Goal: Task Accomplishment & Management: Manage account settings

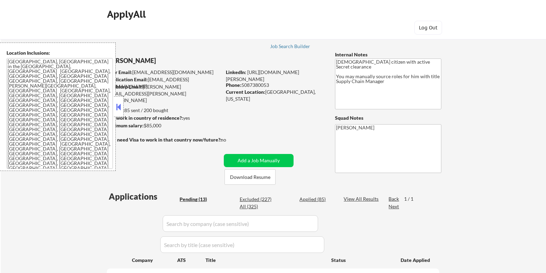
select select ""pending""
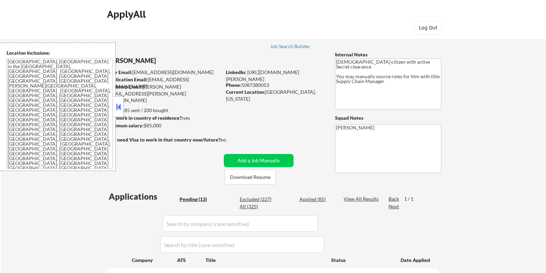
select select ""pending""
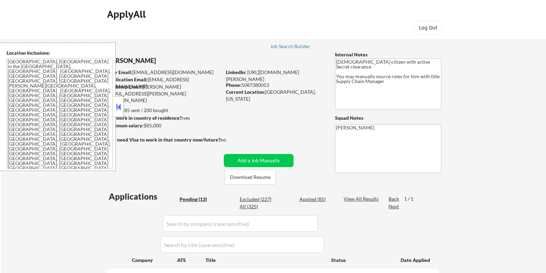
select select ""pending""
click at [246, 176] on button "Download Resume" at bounding box center [250, 177] width 51 height 16
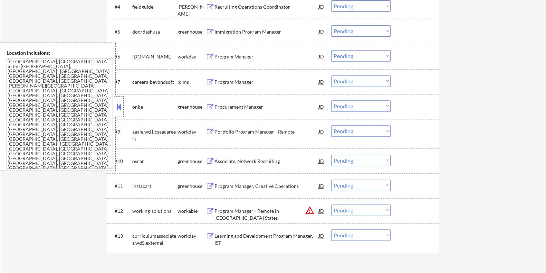
scroll to position [345, 0]
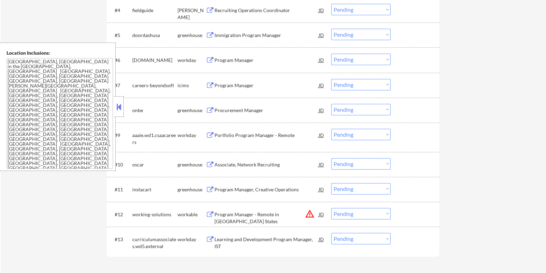
click at [229, 109] on div "Procurement Manager" at bounding box center [266, 110] width 104 height 7
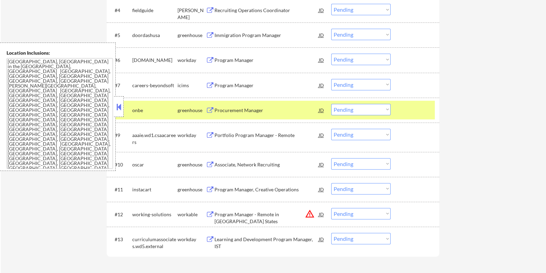
click at [362, 109] on select "Choose an option... Pending Applied Excluded (Questions) Excluded (Expired) Exc…" at bounding box center [360, 109] width 59 height 11
click at [331, 104] on select "Choose an option... Pending Applied Excluded (Questions) Excluded (Expired) Exc…" at bounding box center [360, 109] width 59 height 11
select select ""pending""
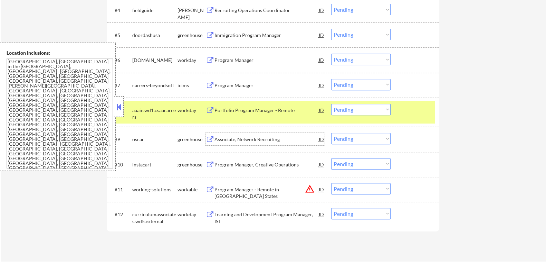
click at [255, 140] on div "Associate, Network Recruiting" at bounding box center [266, 139] width 104 height 7
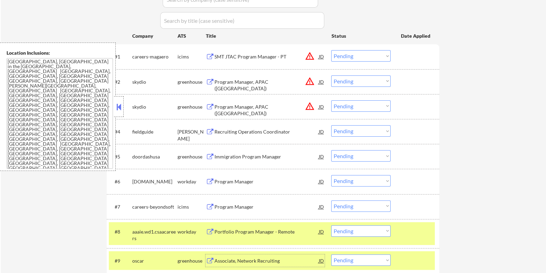
scroll to position [216, 0]
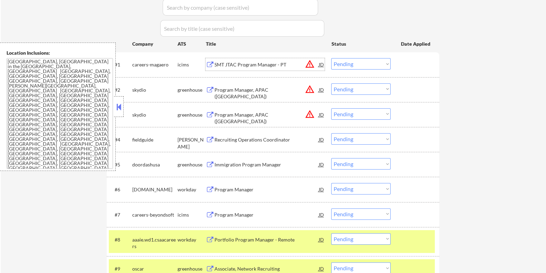
click at [264, 62] on div "SMT JTAC Program Manager - PT" at bounding box center [266, 64] width 104 height 7
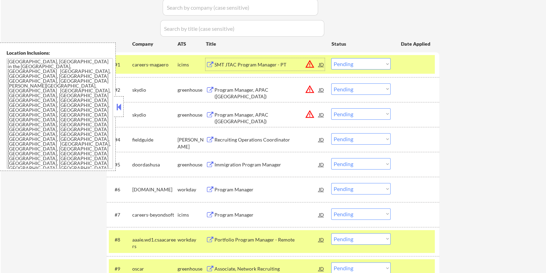
click at [369, 64] on select "Choose an option... Pending Applied Excluded (Questions) Excluded (Expired) Exc…" at bounding box center [360, 63] width 59 height 11
click at [331, 58] on select "Choose an option... Pending Applied Excluded (Questions) Excluded (Expired) Exc…" at bounding box center [360, 63] width 59 height 11
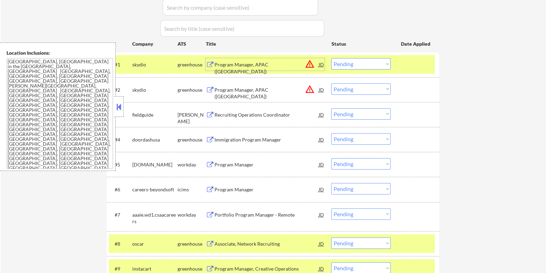
click at [235, 60] on div "Program Manager, APAC (Taiwan)" at bounding box center [266, 64] width 104 height 12
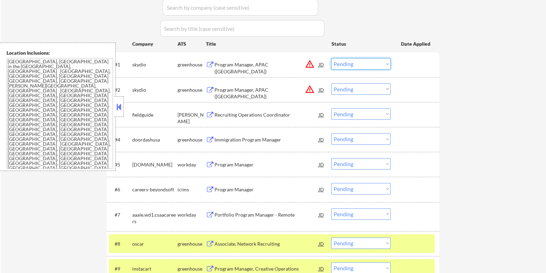
click at [359, 64] on select "Choose an option... Pending Applied Excluded (Questions) Excluded (Expired) Exc…" at bounding box center [360, 63] width 59 height 11
click at [331, 58] on select "Choose an option... Pending Applied Excluded (Questions) Excluded (Expired) Exc…" at bounding box center [360, 63] width 59 height 11
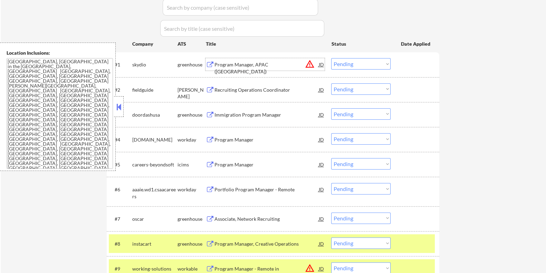
click at [234, 64] on div "Program Manager, APAC (Japan)" at bounding box center [266, 67] width 104 height 13
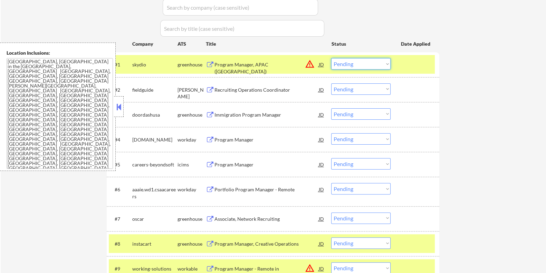
click at [361, 64] on select "Choose an option... Pending Applied Excluded (Questions) Excluded (Expired) Exc…" at bounding box center [360, 63] width 59 height 11
click at [331, 58] on select "Choose an option... Pending Applied Excluded (Questions) Excluded (Expired) Exc…" at bounding box center [360, 63] width 59 height 11
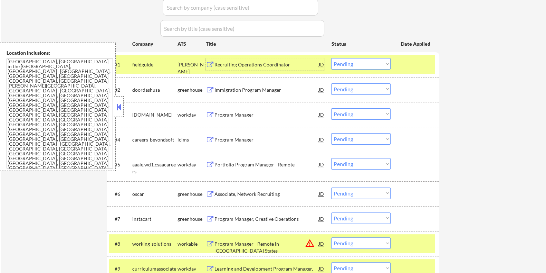
click at [259, 63] on div "Recruiting Operations Coordinator" at bounding box center [266, 64] width 104 height 7
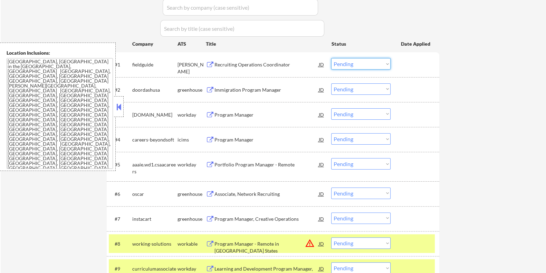
click at [351, 64] on select "Choose an option... Pending Applied Excluded (Questions) Excluded (Expired) Exc…" at bounding box center [360, 63] width 59 height 11
click at [331, 58] on select "Choose an option... Pending Applied Excluded (Questions) Excluded (Expired) Exc…" at bounding box center [360, 63] width 59 height 11
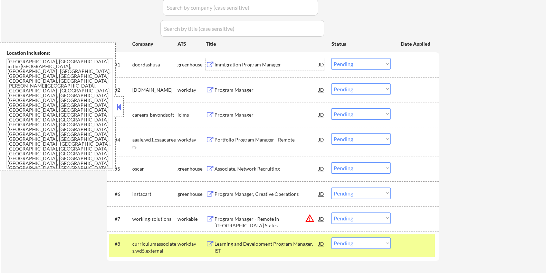
click at [240, 63] on div "Immigration Program Manager" at bounding box center [266, 64] width 104 height 7
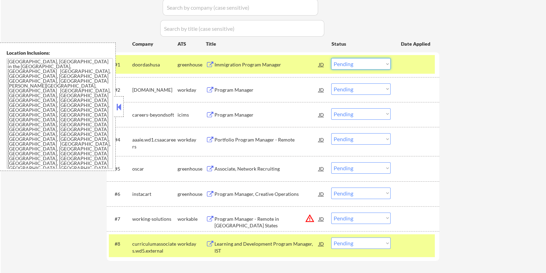
click at [366, 65] on select "Choose an option... Pending Applied Excluded (Questions) Excluded (Expired) Exc…" at bounding box center [360, 63] width 59 height 11
click at [331, 58] on select "Choose an option... Pending Applied Excluded (Questions) Excluded (Expired) Exc…" at bounding box center [360, 63] width 59 height 11
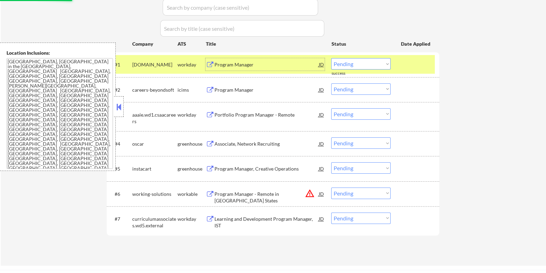
click at [250, 64] on div "Program Manager" at bounding box center [266, 64] width 104 height 7
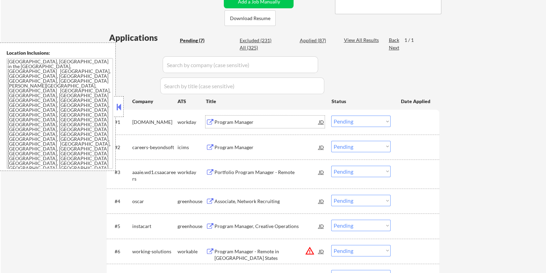
scroll to position [130, 0]
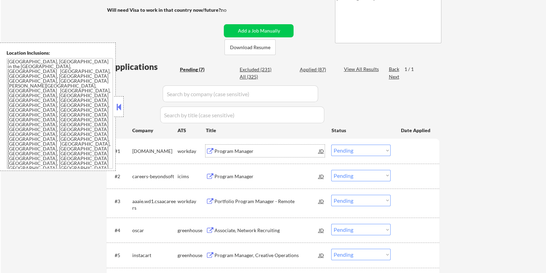
click at [363, 151] on select "Choose an option... Pending Applied Excluded (Questions) Excluded (Expired) Exc…" at bounding box center [360, 149] width 59 height 11
click at [331, 144] on select "Choose an option... Pending Applied Excluded (Questions) Excluded (Expired) Exc…" at bounding box center [360, 149] width 59 height 11
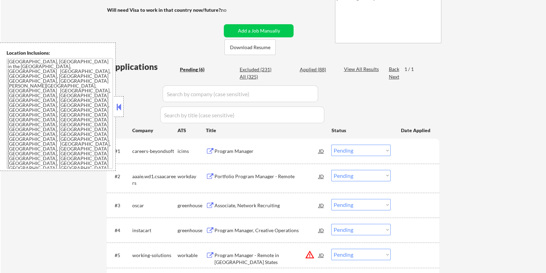
scroll to position [172, 0]
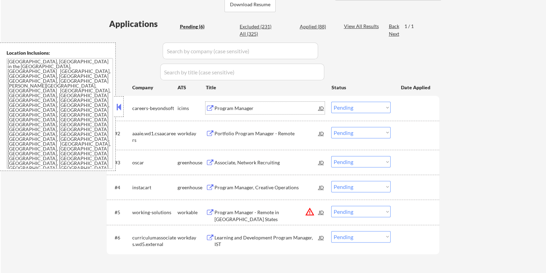
click at [235, 108] on div "Program Manager" at bounding box center [266, 108] width 104 height 7
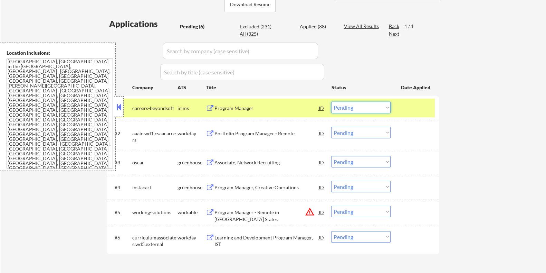
click at [360, 105] on select "Choose an option... Pending Applied Excluded (Questions) Excluded (Expired) Exc…" at bounding box center [360, 107] width 59 height 11
click at [331, 102] on select "Choose an option... Pending Applied Excluded (Questions) Excluded (Expired) Exc…" at bounding box center [360, 107] width 59 height 11
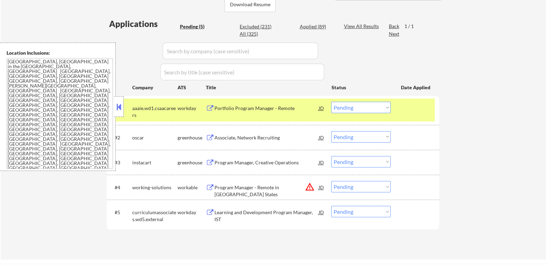
click at [249, 109] on div "Portfolio Program Manager - Remote" at bounding box center [266, 108] width 104 height 7
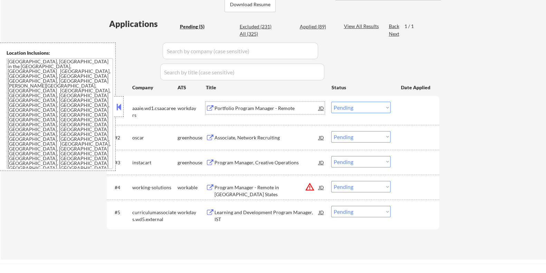
click at [371, 106] on select "Choose an option... Pending Applied Excluded (Questions) Excluded (Expired) Exc…" at bounding box center [360, 107] width 59 height 11
click at [331, 102] on select "Choose an option... Pending Applied Excluded (Questions) Excluded (Expired) Exc…" at bounding box center [360, 107] width 59 height 11
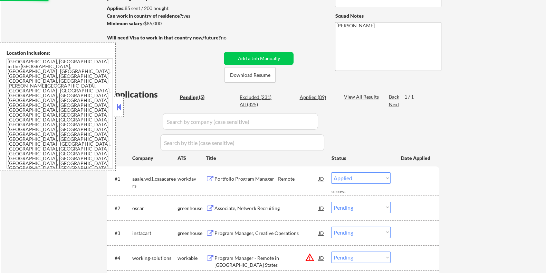
scroll to position [86, 0]
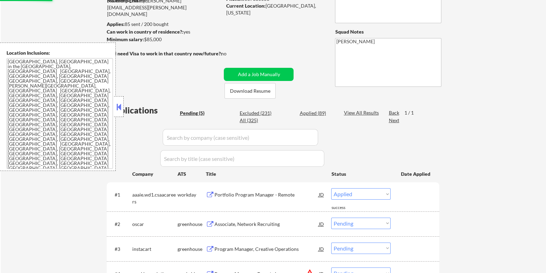
select select ""pending""
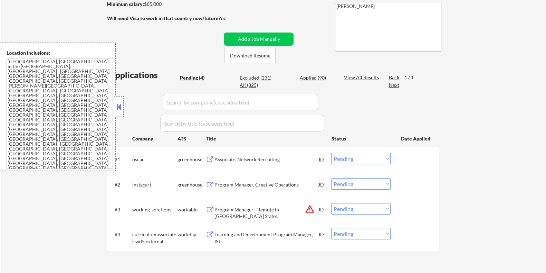
scroll to position [130, 0]
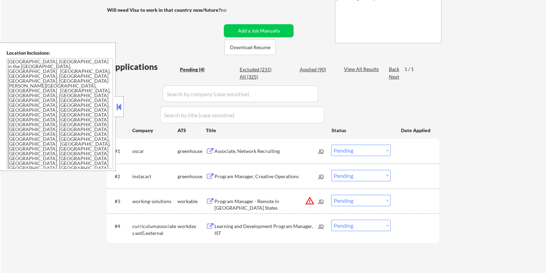
click at [259, 152] on div "Associate, Network Recruiting" at bounding box center [266, 150] width 104 height 7
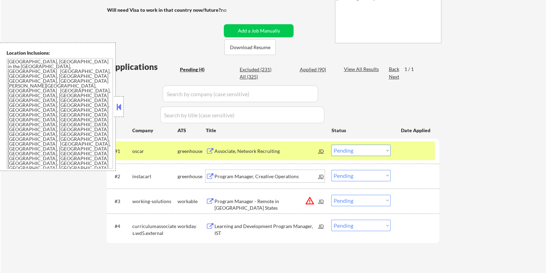
click at [234, 177] on div "Program Manager, Creative Operations" at bounding box center [266, 176] width 104 height 7
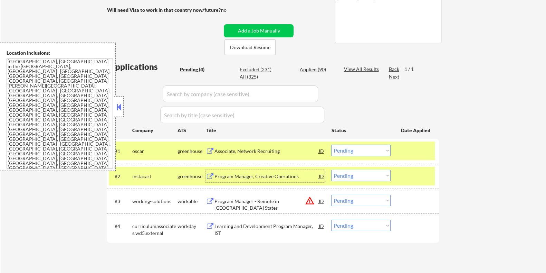
click at [377, 177] on select "Choose an option... Pending Applied Excluded (Questions) Excluded (Expired) Exc…" at bounding box center [360, 175] width 59 height 11
click at [331, 170] on select "Choose an option... Pending Applied Excluded (Questions) Excluded (Expired) Exc…" at bounding box center [360, 175] width 59 height 11
select select ""pending""
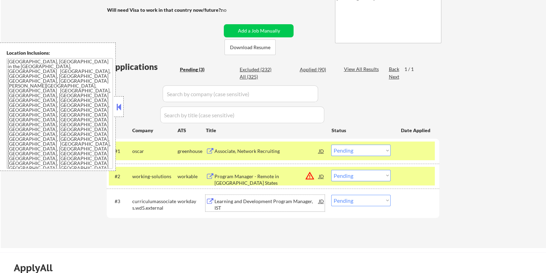
click at [233, 202] on div "Learning and Development Program Manager, IST" at bounding box center [266, 204] width 104 height 13
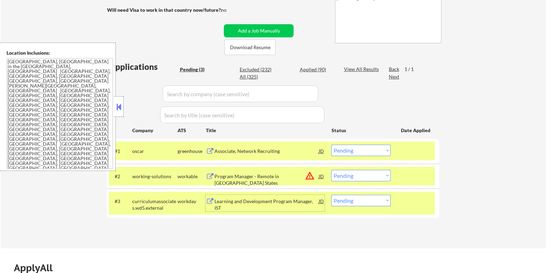
click at [358, 202] on select "Choose an option... Pending Applied Excluded (Questions) Excluded (Expired) Exc…" at bounding box center [360, 199] width 59 height 11
select select ""applied""
click at [331, 194] on select "Choose an option... Pending Applied Excluded (Questions) Excluded (Expired) Exc…" at bounding box center [360, 199] width 59 height 11
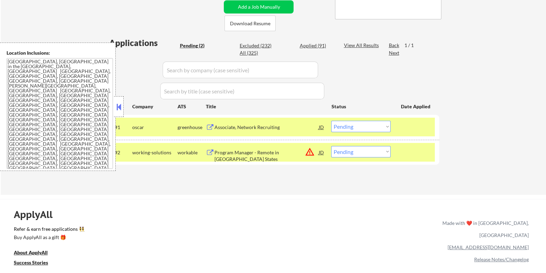
scroll to position [172, 0]
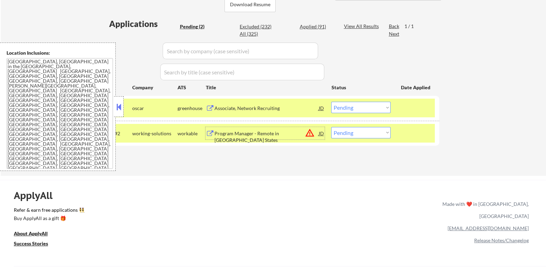
click at [287, 132] on div "Program Manager - Remote in Certain States" at bounding box center [266, 136] width 104 height 13
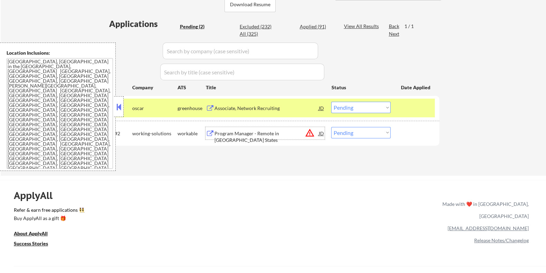
click at [354, 132] on select "Choose an option... Pending Applied Excluded (Questions) Excluded (Expired) Exc…" at bounding box center [360, 132] width 59 height 11
select select ""excluded__location_""
click at [331, 127] on select "Choose an option... Pending Applied Excluded (Questions) Excluded (Expired) Exc…" at bounding box center [360, 132] width 59 height 11
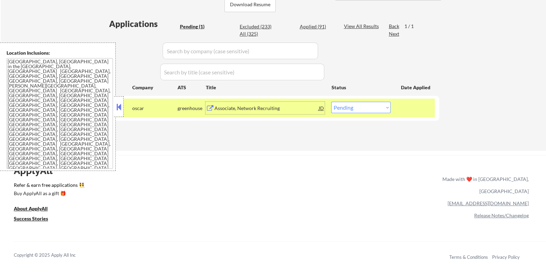
click at [260, 106] on div "Associate, Network Recruiting" at bounding box center [266, 108] width 104 height 7
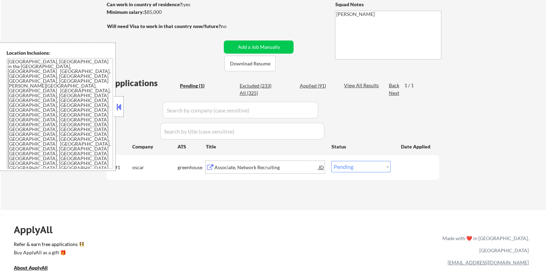
scroll to position [86, 0]
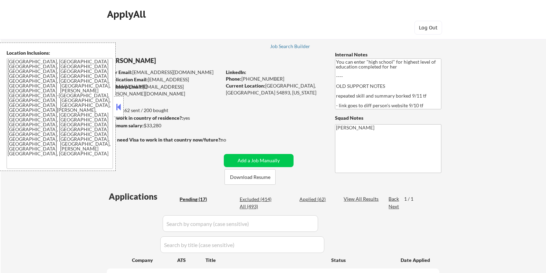
select select ""pending""
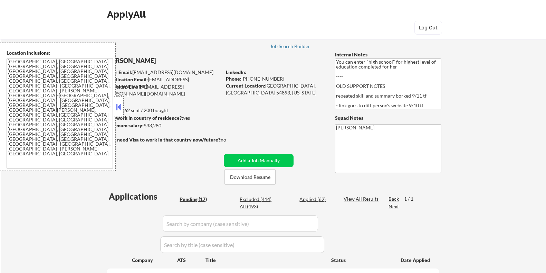
select select ""pending""
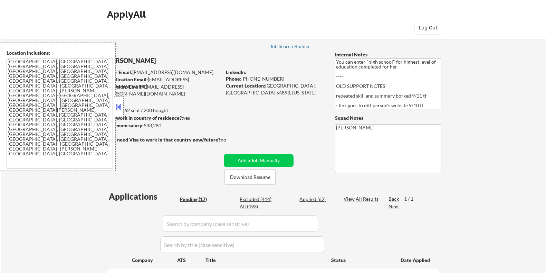
select select ""pending""
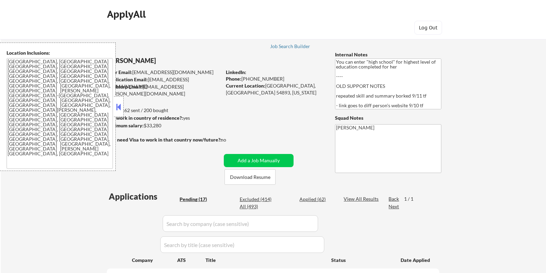
select select ""pending""
click at [118, 104] on button at bounding box center [119, 107] width 8 height 10
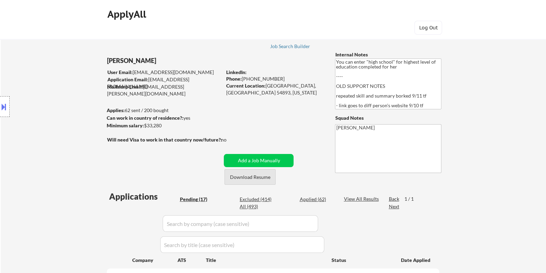
click at [244, 177] on button "Download Resume" at bounding box center [250, 177] width 51 height 16
select select ""pending""
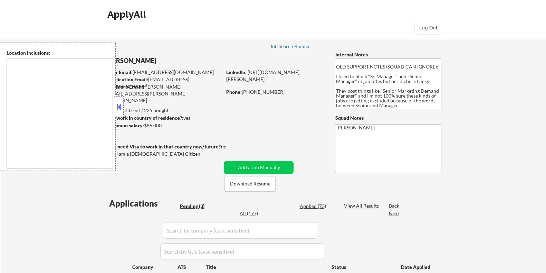
type textarea "Denver, CO Lakewood, CO Aurora, CO Arvada, CO Westminster, CO Thornton, CO Engl…"
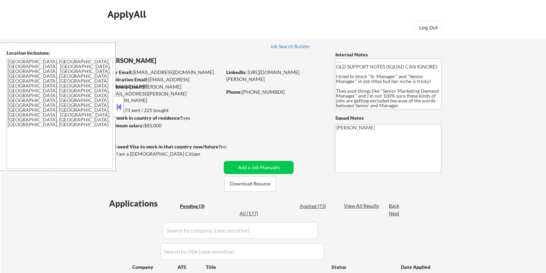
select select ""pending""
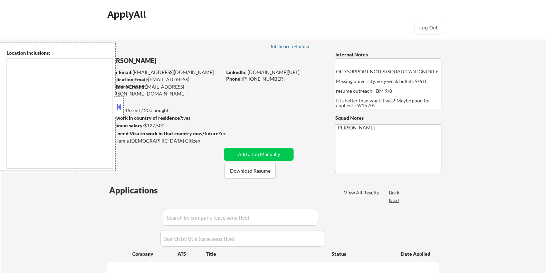
type textarea "Seattle, WA Mercer Island, WA Bellevue, WA Kirkland, WA Redmond, WA Shoreline, …"
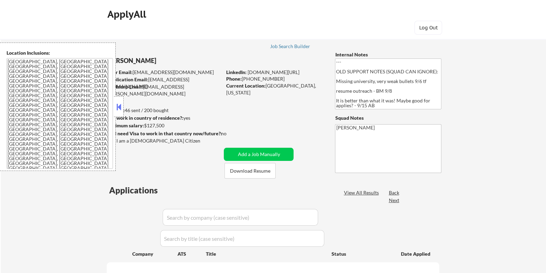
select select ""pending""
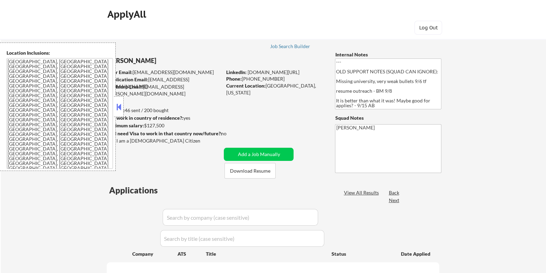
select select ""pending""
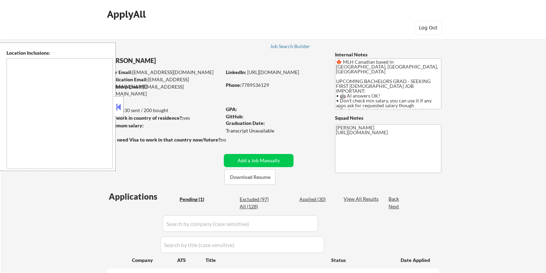
select select ""pending""
type textarea "country:[GEOGRAPHIC_DATA]"
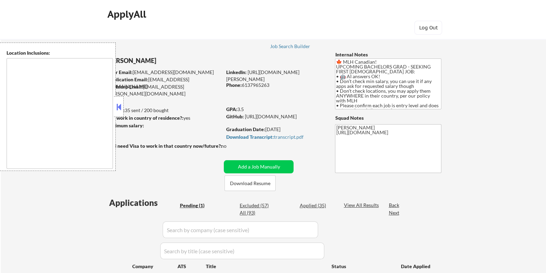
select select ""pending""
type textarea "country:CA"
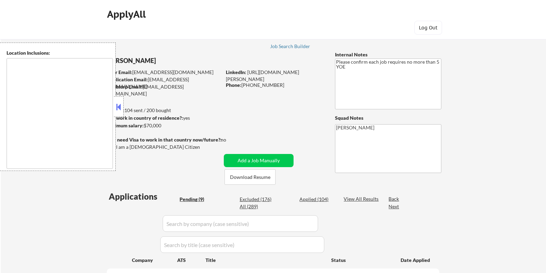
type textarea "[GEOGRAPHIC_DATA], [GEOGRAPHIC_DATA] [GEOGRAPHIC_DATA], [GEOGRAPHIC_DATA] [GEOG…"
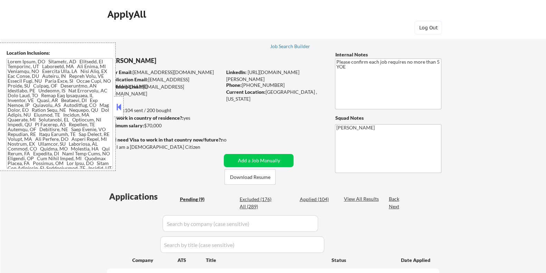
select select ""pending""
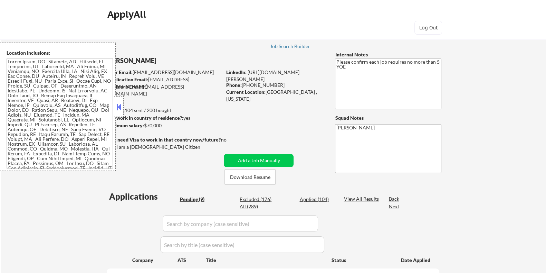
select select ""pending""
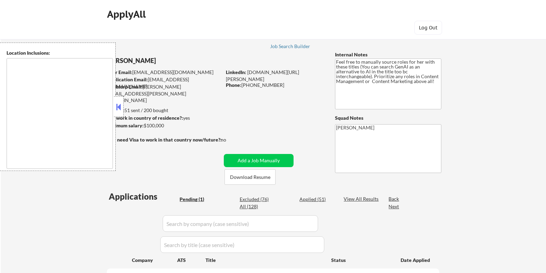
select select ""pending""
type textarea "[GEOGRAPHIC_DATA], [GEOGRAPHIC_DATA] [GEOGRAPHIC_DATA][PERSON_NAME], [GEOGRAPHI…"
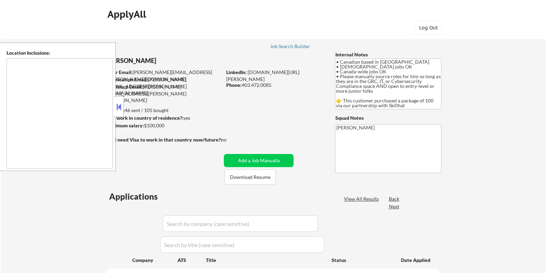
type textarea "country:CA"
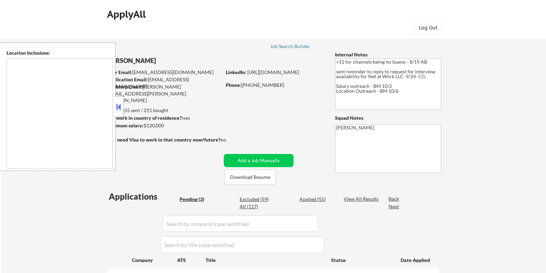
select select ""pending""
type textarea "remote"
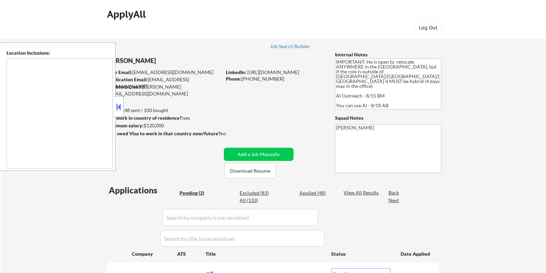
select select ""pending""
type textarea "country:[GEOGRAPHIC_DATA]"
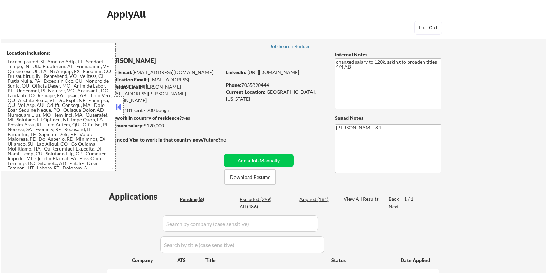
select select ""pending""
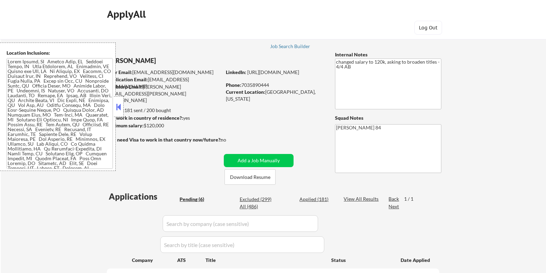
select select ""pending""
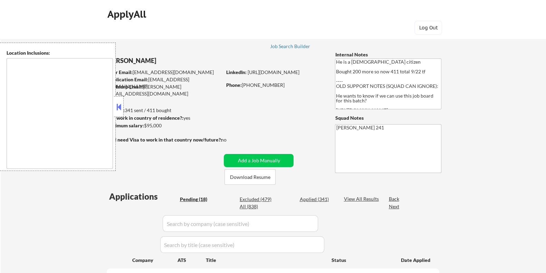
select select ""pending""
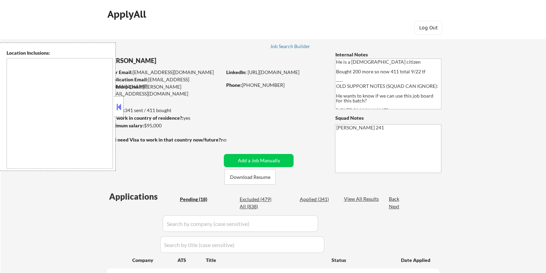
select select ""pending""
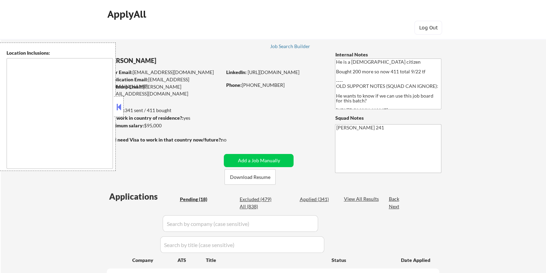
select select ""pending""
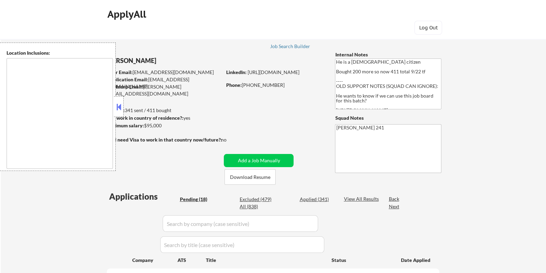
select select ""pending""
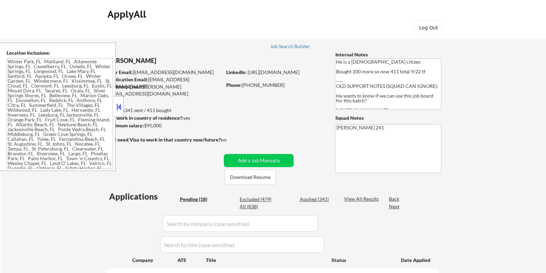
type textarea "Winter Park, FL Maitland, FL Altamonte Springs, FL Casselberry, FL Oviedo, FL W…"
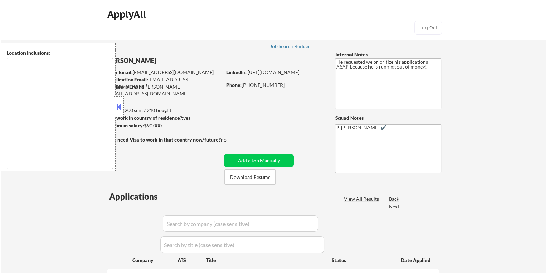
select select ""pending""
type textarea "Bellevue, WA Medina, WA Clyde Hill, WA Yarrow Point, WA Hunts Point, WA Kirklan…"
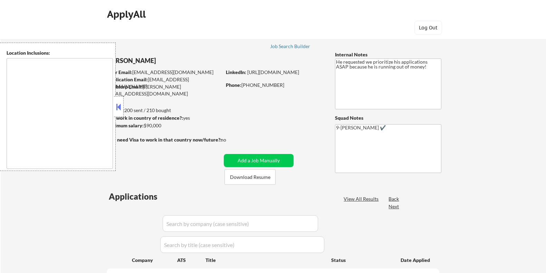
select select ""pending""
type textarea "Bellevue, WA Medina, WA Clyde Hill, WA Yarrow Point, WA Hunts Point, WA Kirklan…"
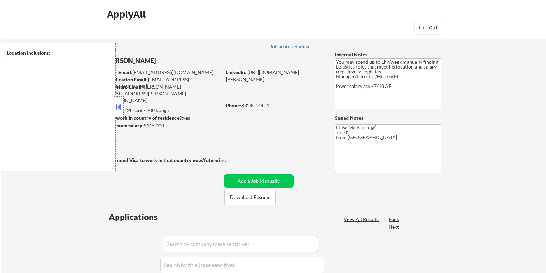
select select ""pending""
type textarea "[GEOGRAPHIC_DATA], [GEOGRAPHIC_DATA] [GEOGRAPHIC_DATA], [GEOGRAPHIC_DATA] [GEOG…"
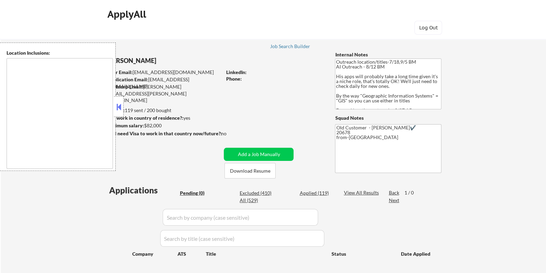
type textarea "Remote [GEOGRAPHIC_DATA] [US_STATE] [GEOGRAPHIC_DATA] [GEOGRAPHIC_DATA] [GEOGRA…"
